Goal: Feedback & Contribution: Leave review/rating

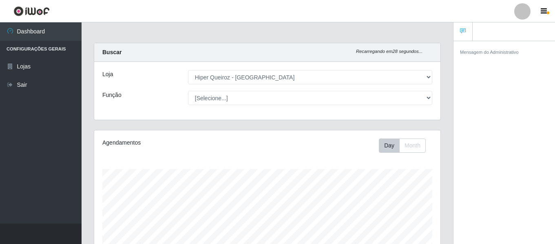
select select "497"
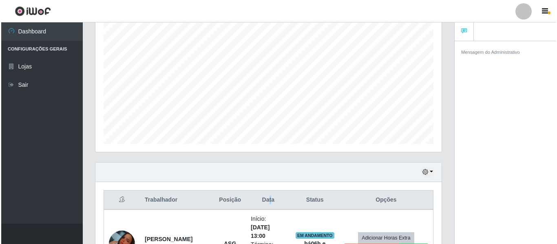
scroll to position [220, 0]
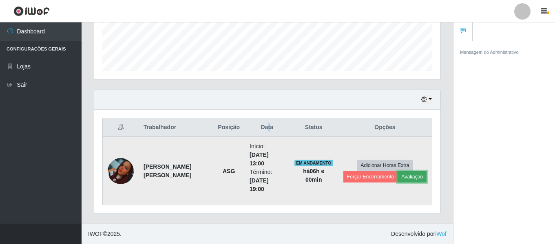
click at [401, 177] on button "Avaliação" at bounding box center [412, 176] width 29 height 11
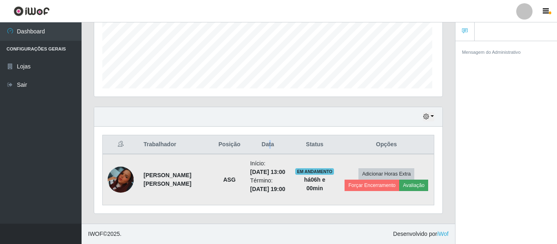
scroll to position [169, 342]
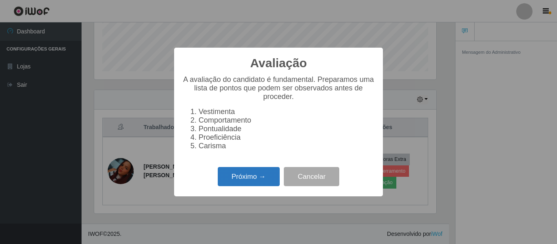
click at [243, 176] on button "Próximo →" at bounding box center [249, 176] width 62 height 19
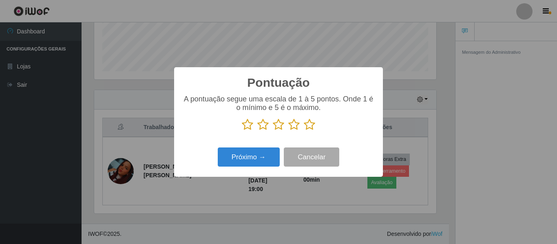
click at [249, 126] on icon at bounding box center [247, 125] width 11 height 12
click at [242, 131] on input "radio" at bounding box center [242, 131] width 0 height 0
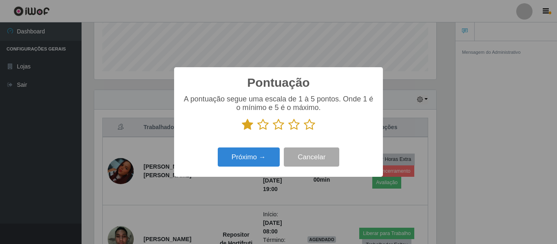
click at [262, 129] on icon at bounding box center [262, 125] width 11 height 12
click at [257, 131] on input "radio" at bounding box center [257, 131] width 0 height 0
click at [282, 126] on icon at bounding box center [278, 125] width 11 height 12
click at [273, 131] on input "radio" at bounding box center [273, 131] width 0 height 0
click at [295, 126] on icon at bounding box center [293, 125] width 11 height 12
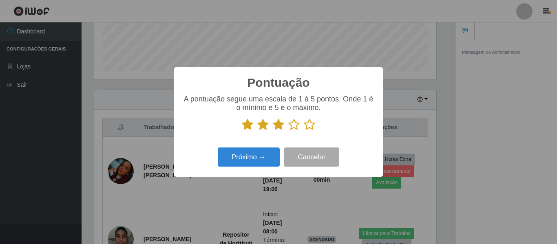
click at [288, 131] on input "radio" at bounding box center [288, 131] width 0 height 0
click at [277, 127] on icon at bounding box center [278, 125] width 11 height 12
click at [273, 131] on input "radio" at bounding box center [273, 131] width 0 height 0
click at [279, 127] on icon at bounding box center [278, 125] width 11 height 12
click at [273, 131] on input "radio" at bounding box center [273, 131] width 0 height 0
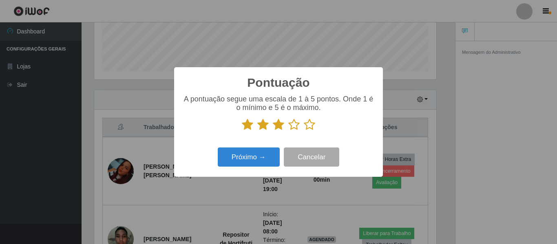
click at [264, 126] on icon at bounding box center [262, 125] width 11 height 12
click at [257, 131] on input "radio" at bounding box center [257, 131] width 0 height 0
click at [276, 127] on icon at bounding box center [278, 125] width 11 height 12
click at [273, 131] on input "radio" at bounding box center [273, 131] width 0 height 0
click at [294, 127] on icon at bounding box center [293, 125] width 11 height 12
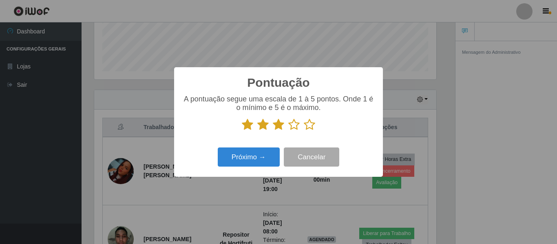
click at [288, 131] on input "radio" at bounding box center [288, 131] width 0 height 0
click at [309, 126] on icon at bounding box center [309, 125] width 11 height 12
click at [304, 131] on input "radio" at bounding box center [304, 131] width 0 height 0
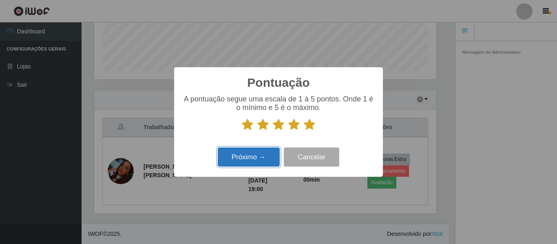
click at [261, 154] on button "Próximo →" at bounding box center [249, 157] width 62 height 19
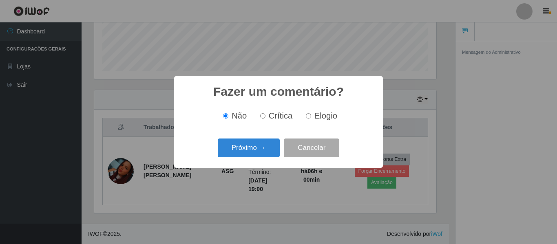
click at [310, 117] on input "Elogio" at bounding box center [308, 115] width 5 height 5
radio input "true"
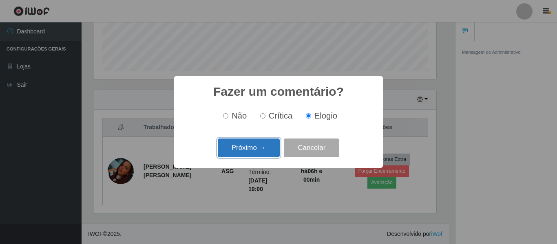
click at [272, 148] on button "Próximo →" at bounding box center [249, 148] width 62 height 19
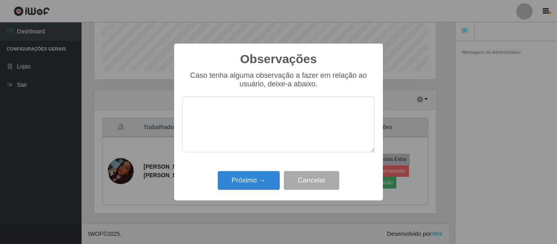
click at [283, 112] on textarea at bounding box center [278, 125] width 193 height 56
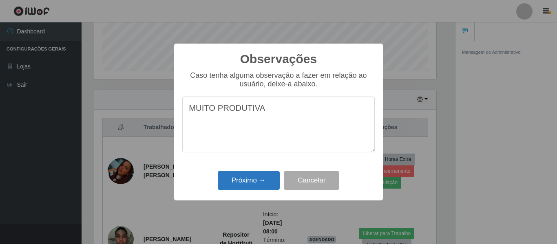
type textarea "MUITO PRODUTIVA"
click at [258, 178] on button "Próximo →" at bounding box center [249, 180] width 62 height 19
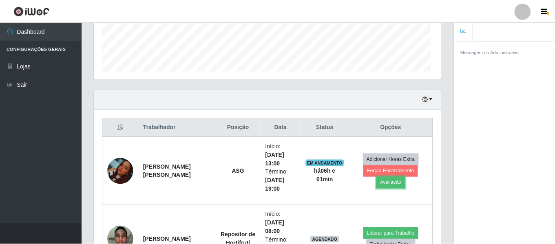
scroll to position [169, 346]
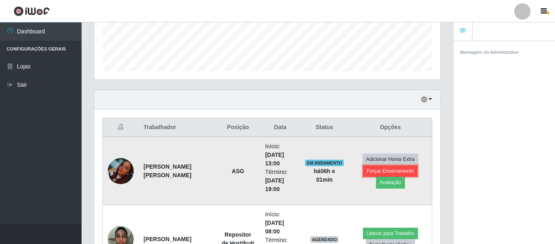
click at [387, 171] on button "Forçar Encerramento" at bounding box center [390, 171] width 55 height 11
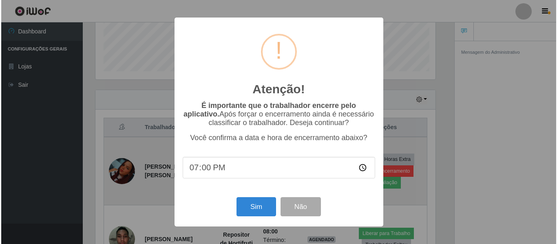
scroll to position [169, 342]
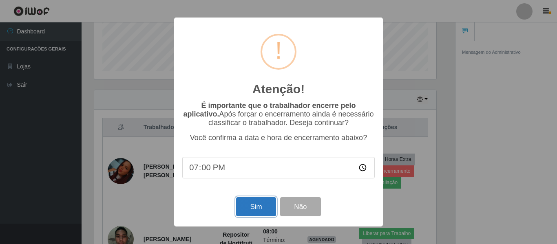
click at [261, 205] on button "Sim" at bounding box center [256, 206] width 40 height 19
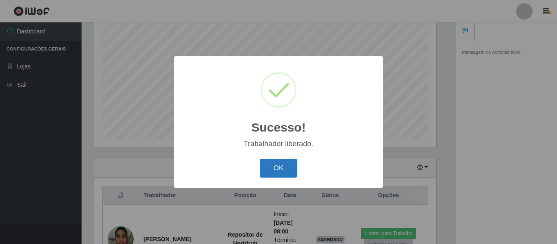
click at [296, 165] on button "OK" at bounding box center [279, 168] width 38 height 19
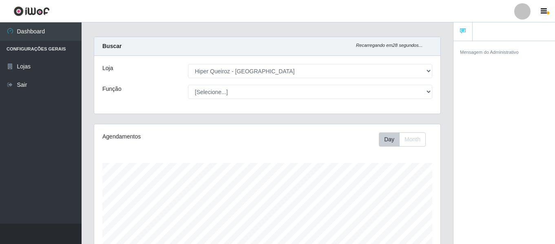
scroll to position [0, 0]
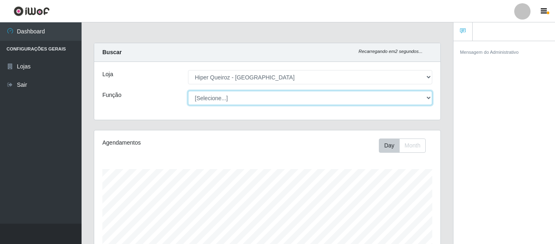
drag, startPoint x: 259, startPoint y: 105, endPoint x: 247, endPoint y: 126, distance: 24.8
click at [247, 126] on div "Carregando... Buscar Recarregando em 2 segundos... Loja [Selecione...] Hiper Qu…" at bounding box center [267, 86] width 359 height 87
